Goal: Find specific page/section: Find specific page/section

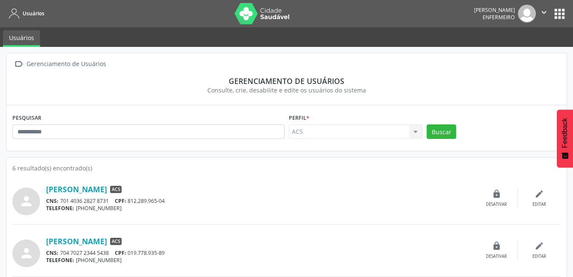
click at [21, 23] on nav "Usuários [PERSON_NAME] Enfermeiro  Configurações Sair apps" at bounding box center [286, 13] width 573 height 27
click at [556, 12] on button "apps" at bounding box center [559, 13] width 15 height 15
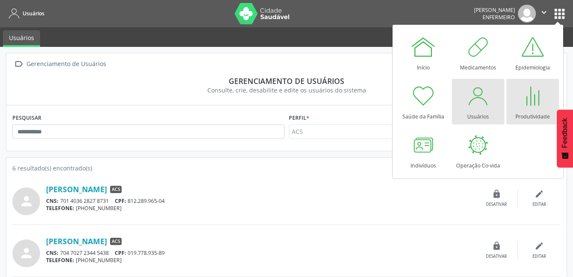
click at [533, 101] on div at bounding box center [533, 96] width 26 height 26
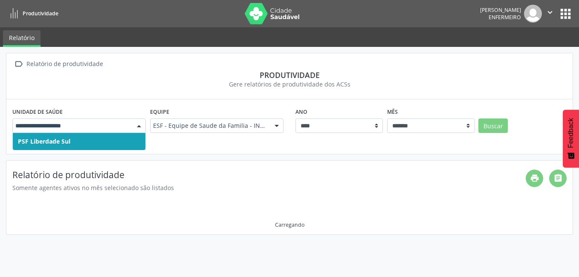
click at [138, 127] on div at bounding box center [139, 126] width 13 height 15
click at [124, 144] on span "PSF Liberdade Sul" at bounding box center [79, 141] width 133 height 17
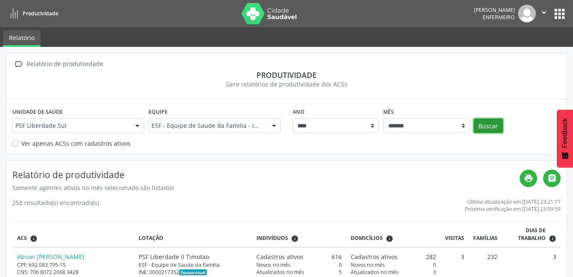
click at [489, 127] on button "Buscar" at bounding box center [488, 126] width 29 height 15
